Goal: Information Seeking & Learning: Learn about a topic

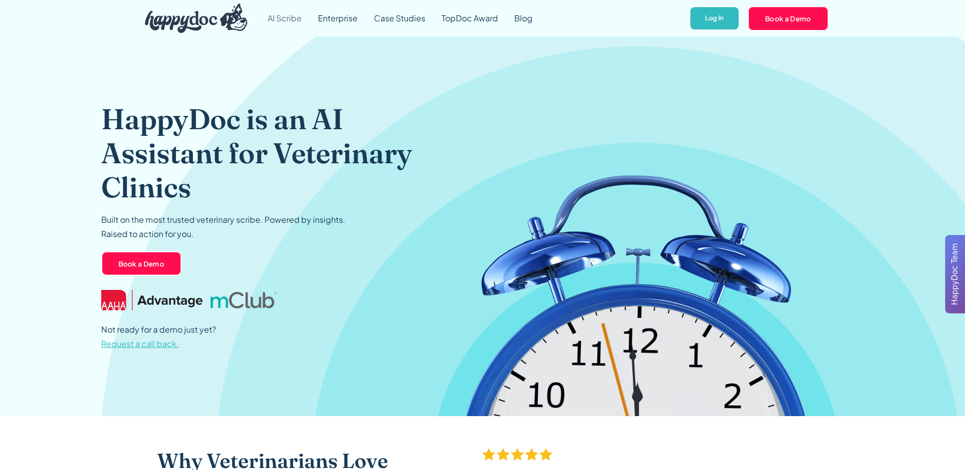
click at [291, 20] on link "AI Scribe" at bounding box center [284, 18] width 50 height 37
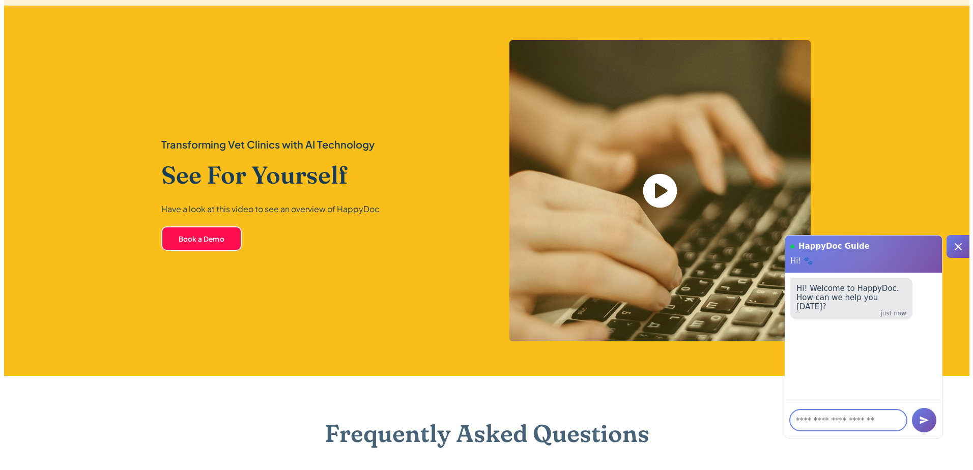
scroll to position [2136, 0]
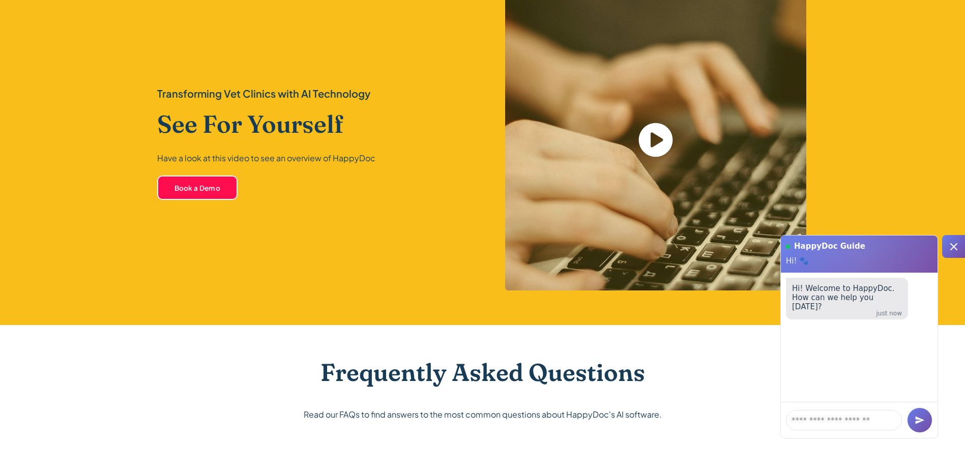
click at [664, 140] on icon "open lightbox" at bounding box center [655, 140] width 34 height 34
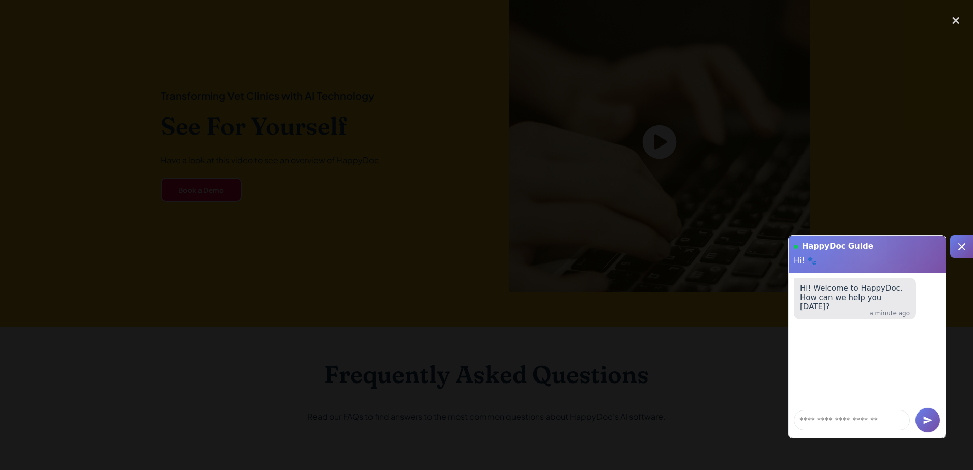
click at [174, 187] on div at bounding box center [486, 234] width 973 height 451
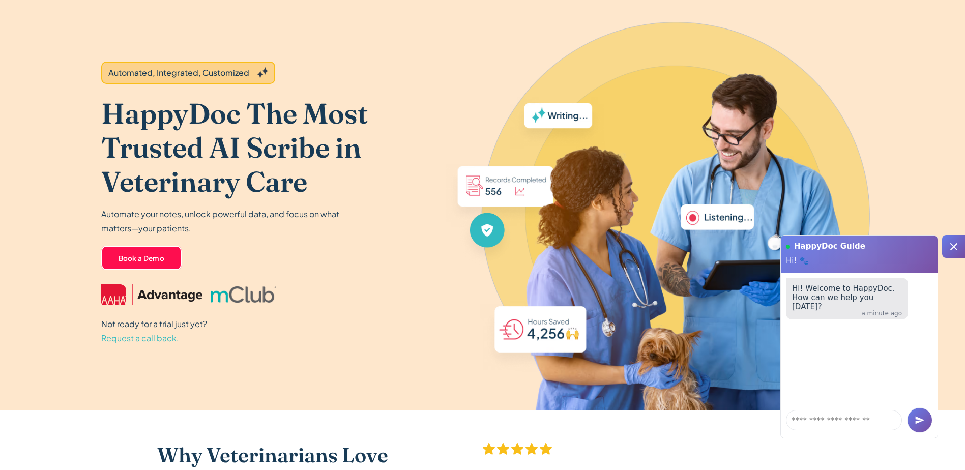
scroll to position [0, 0]
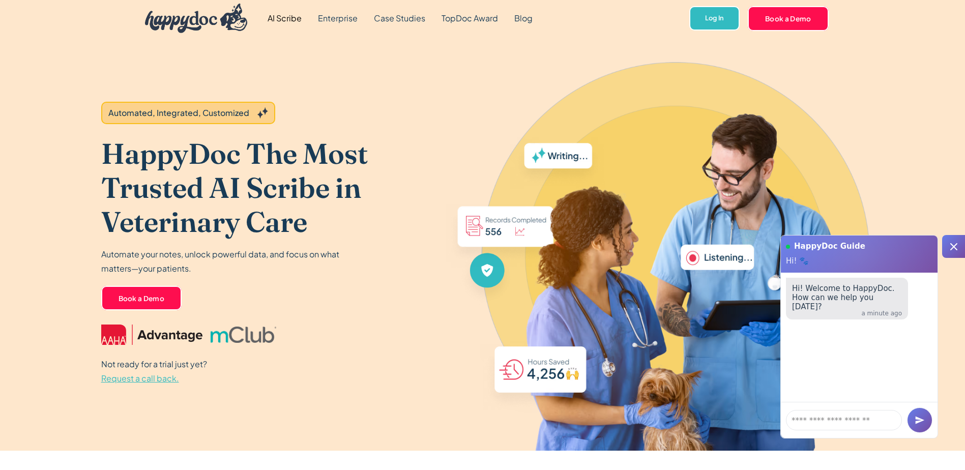
click at [274, 17] on link "AI Scribe" at bounding box center [284, 18] width 50 height 37
click at [406, 17] on link "Case Studies" at bounding box center [400, 18] width 68 height 37
